Goal: Book appointment/travel/reservation

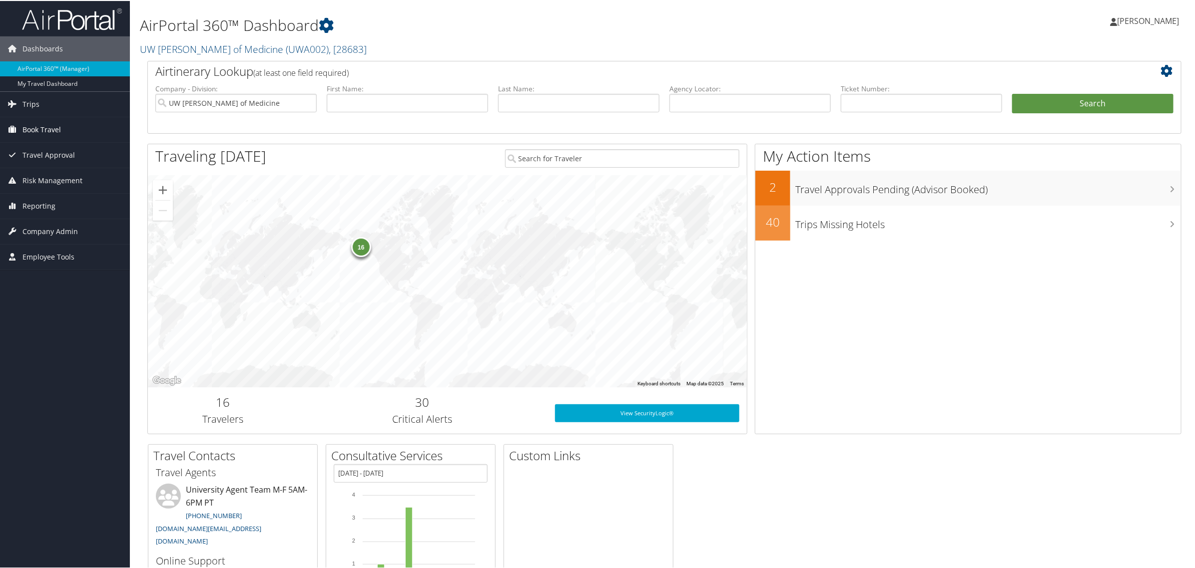
click at [40, 133] on span "Book Travel" at bounding box center [41, 128] width 38 height 25
click at [40, 180] on link "Book/Manage Online Trips" at bounding box center [65, 178] width 130 height 15
click at [30, 179] on link "Book/Manage Online Trips" at bounding box center [65, 178] width 130 height 15
